Goal: Use online tool/utility: Use online tool/utility

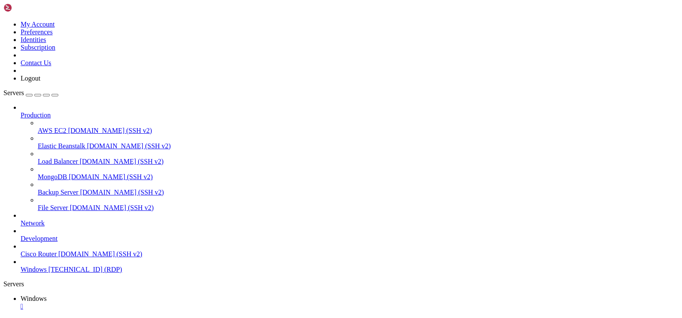
drag, startPoint x: 472, startPoint y: 466, endPoint x: 460, endPoint y: 612, distance: 146.7
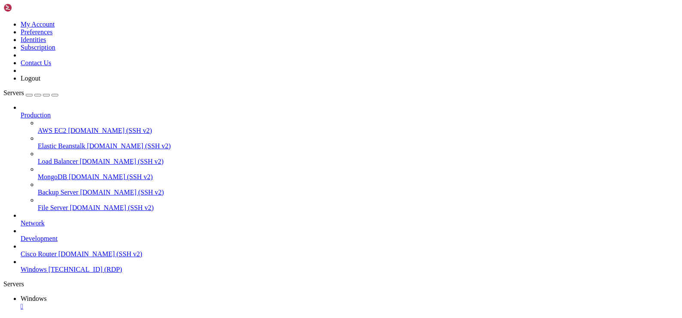
drag, startPoint x: 307, startPoint y: 490, endPoint x: 324, endPoint y: 479, distance: 19.5
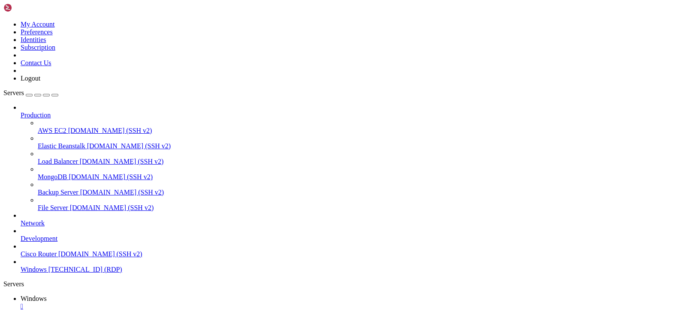
drag, startPoint x: 339, startPoint y: 584, endPoint x: 136, endPoint y: 460, distance: 238.0
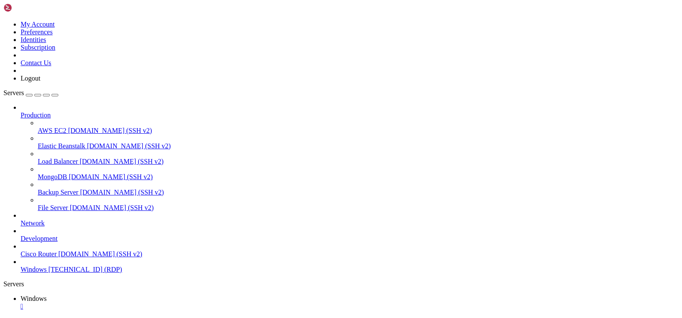
drag, startPoint x: 603, startPoint y: 463, endPoint x: 613, endPoint y: 412, distance: 51.5
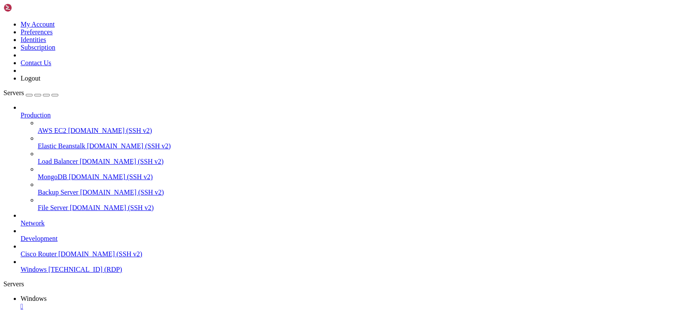
drag, startPoint x: 609, startPoint y: 624, endPoint x: 609, endPoint y: 438, distance: 186.0
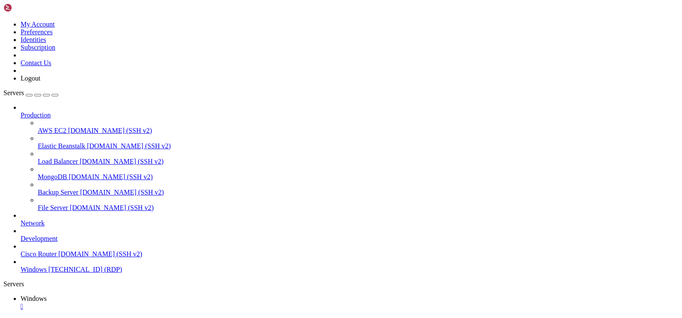
drag, startPoint x: 592, startPoint y: 621, endPoint x: 592, endPoint y: 447, distance: 173.6
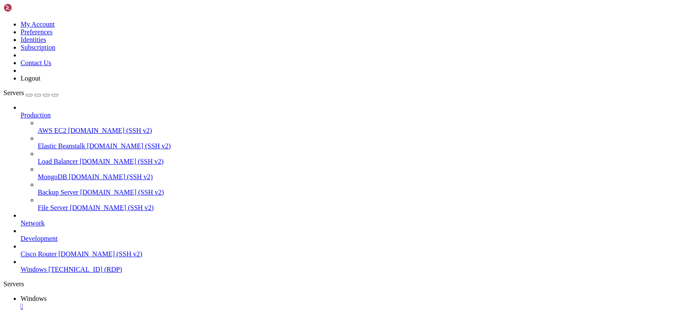
drag, startPoint x: 583, startPoint y: 578, endPoint x: 606, endPoint y: 478, distance: 102.9
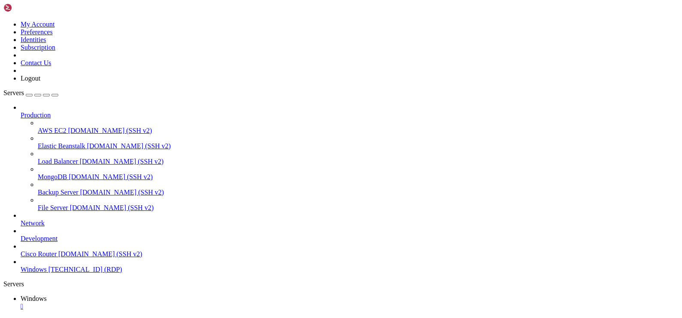
drag, startPoint x: 474, startPoint y: 589, endPoint x: 469, endPoint y: 599, distance: 11.3
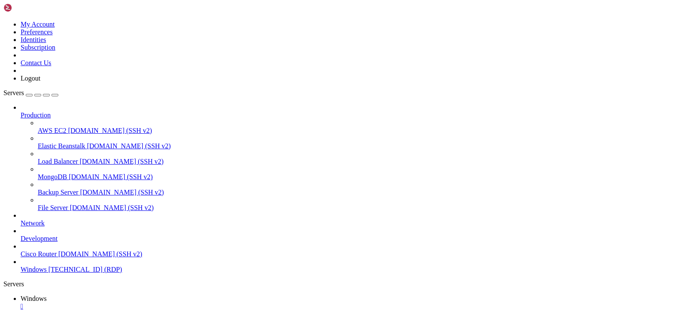
drag, startPoint x: 231, startPoint y: 522, endPoint x: 238, endPoint y: 521, distance: 6.9
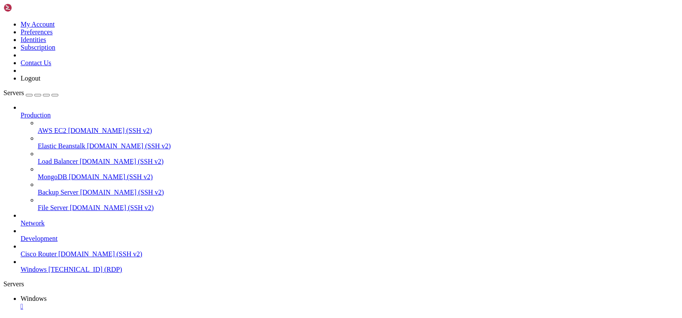
drag, startPoint x: 521, startPoint y: 526, endPoint x: 505, endPoint y: 500, distance: 30.7
